Goal: Task Accomplishment & Management: Manage account settings

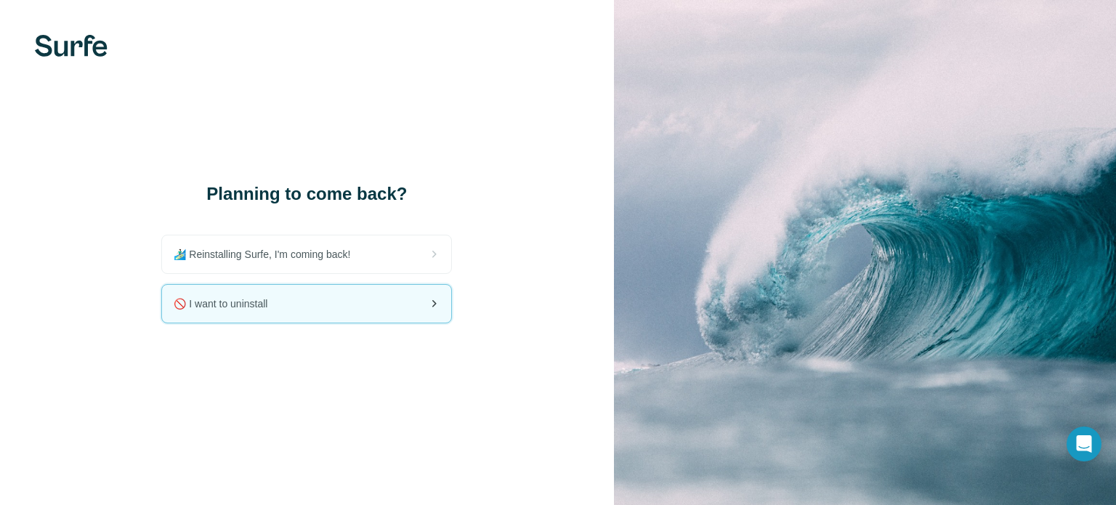
click at [436, 301] on icon at bounding box center [433, 303] width 17 height 17
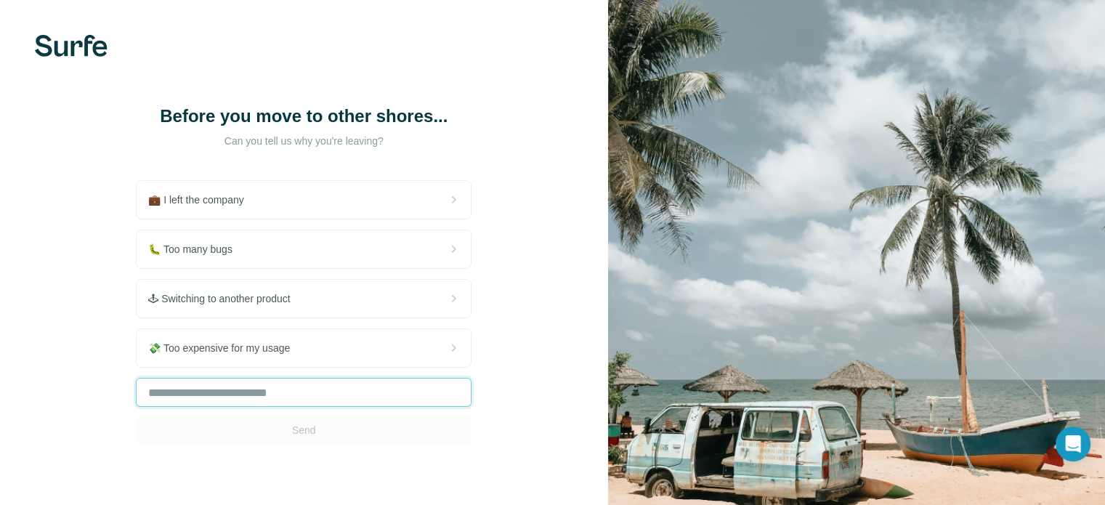
click at [314, 391] on input "text" at bounding box center [304, 392] width 336 height 29
type input "**********"
click at [309, 427] on span "Send" at bounding box center [304, 430] width 24 height 15
